Goal: Check status: Check status

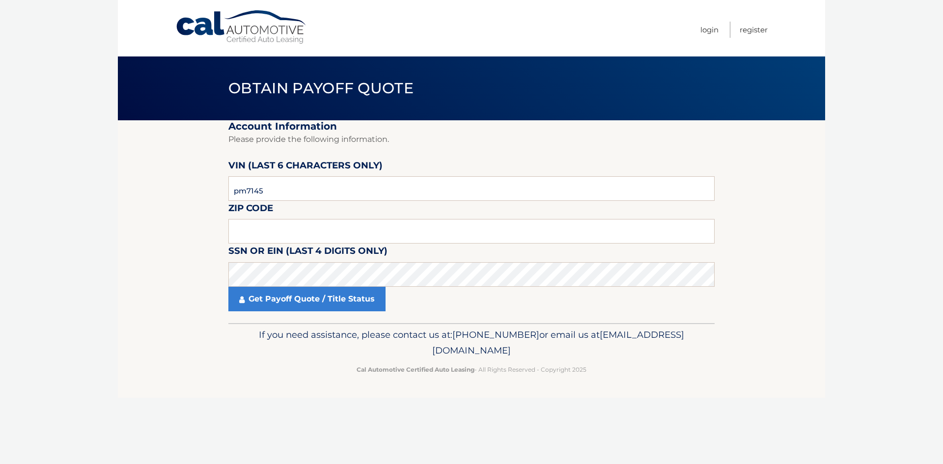
drag, startPoint x: 245, startPoint y: 193, endPoint x: 229, endPoint y: 193, distance: 16.2
click at [229, 193] on input "pm7145" at bounding box center [471, 188] width 486 height 25
click at [256, 193] on input "7145**" at bounding box center [471, 188] width 486 height 25
type input "714508"
click at [282, 228] on input "text" at bounding box center [471, 231] width 486 height 25
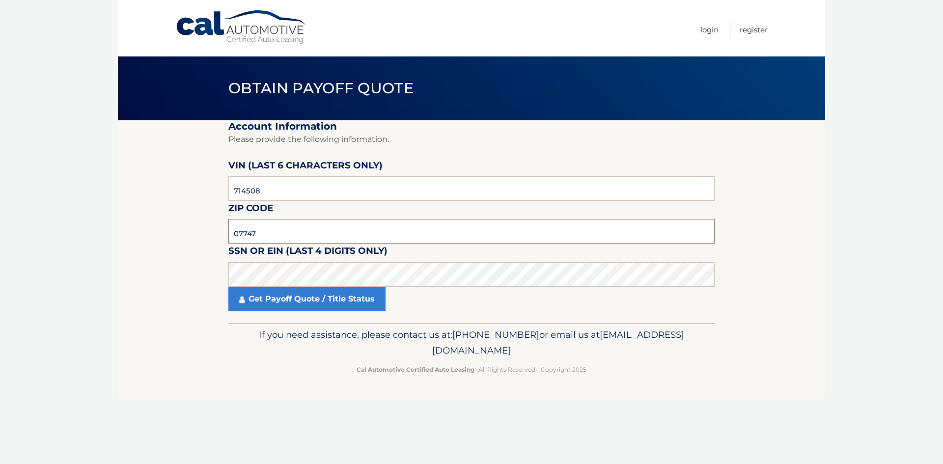
type input "07747"
click at [319, 296] on link "Get Payoff Quote / Title Status" at bounding box center [306, 299] width 157 height 25
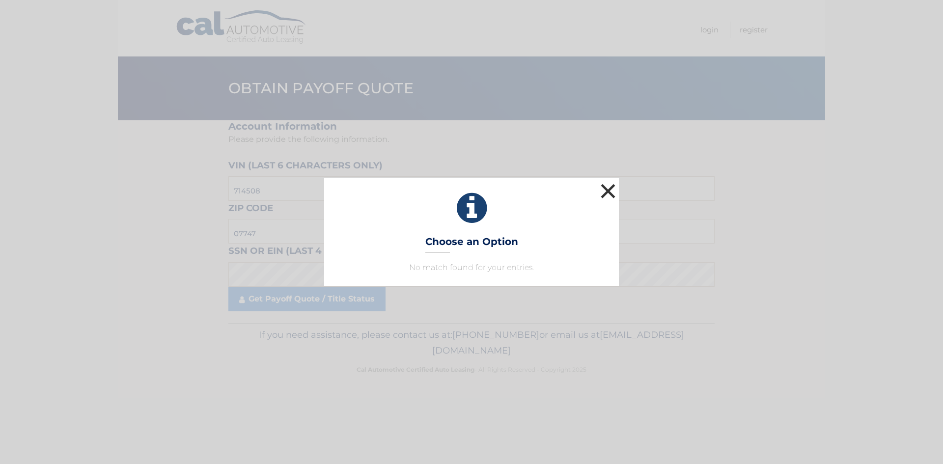
click at [603, 186] on button "×" at bounding box center [608, 191] width 20 height 20
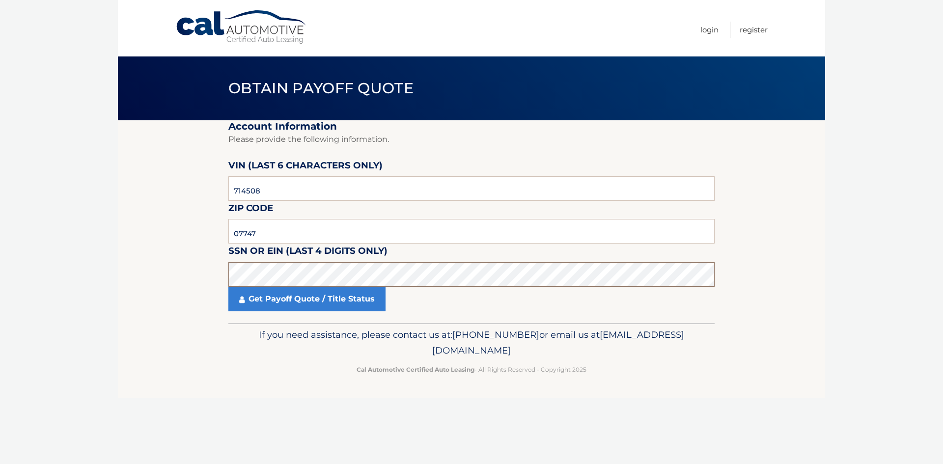
click at [225, 279] on section "Account Information Please provide the following information. [PERSON_NAME] (la…" at bounding box center [471, 221] width 707 height 203
click at [282, 306] on link "Get Payoff Quote / Title Status" at bounding box center [306, 299] width 157 height 25
click at [295, 305] on link "Get Payoff Quote / Title Status" at bounding box center [306, 299] width 157 height 25
click at [313, 193] on input "714508" at bounding box center [471, 188] width 486 height 25
click at [348, 196] on input "714508" at bounding box center [471, 188] width 486 height 25
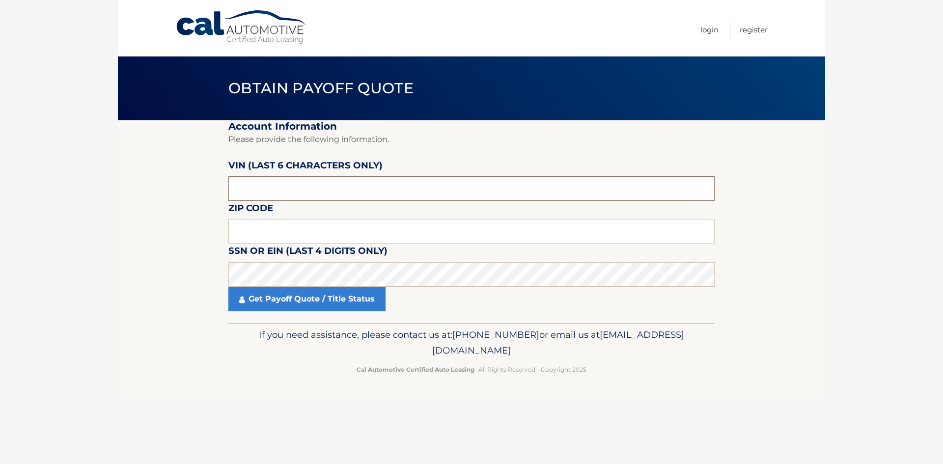
click at [361, 185] on input "text" at bounding box center [471, 188] width 486 height 25
type input "714508"
click at [322, 229] on input "text" at bounding box center [471, 231] width 486 height 25
type input "07747"
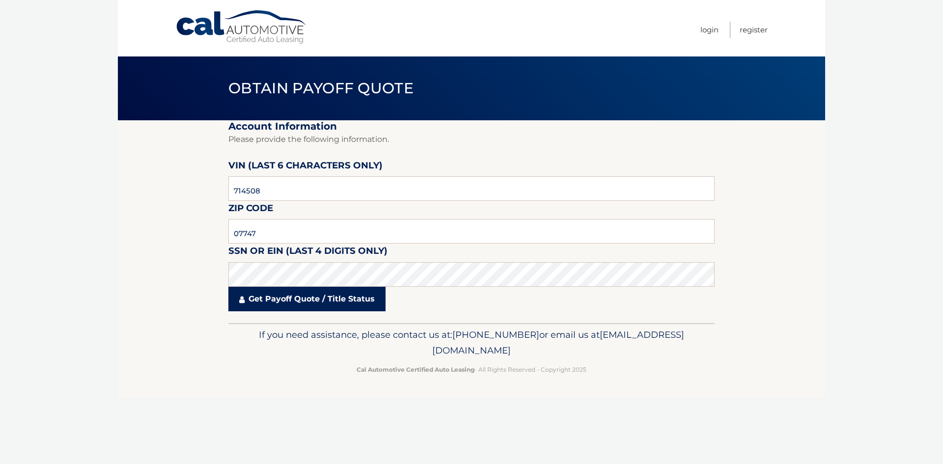
click at [314, 307] on link "Get Payoff Quote / Title Status" at bounding box center [306, 299] width 157 height 25
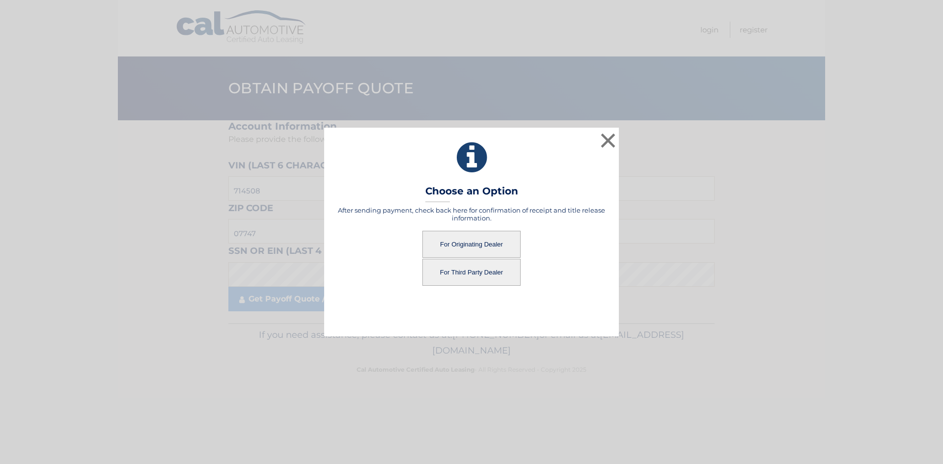
click at [484, 246] on button "For Originating Dealer" at bounding box center [471, 244] width 98 height 27
click at [486, 239] on button "For Originating Dealer" at bounding box center [471, 244] width 98 height 27
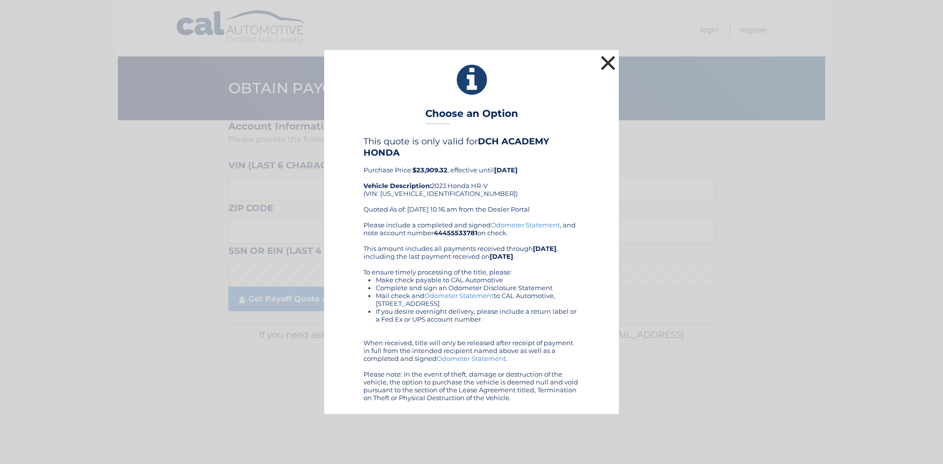
click at [607, 60] on button "×" at bounding box center [608, 63] width 20 height 20
